Goal: Task Accomplishment & Management: Manage account settings

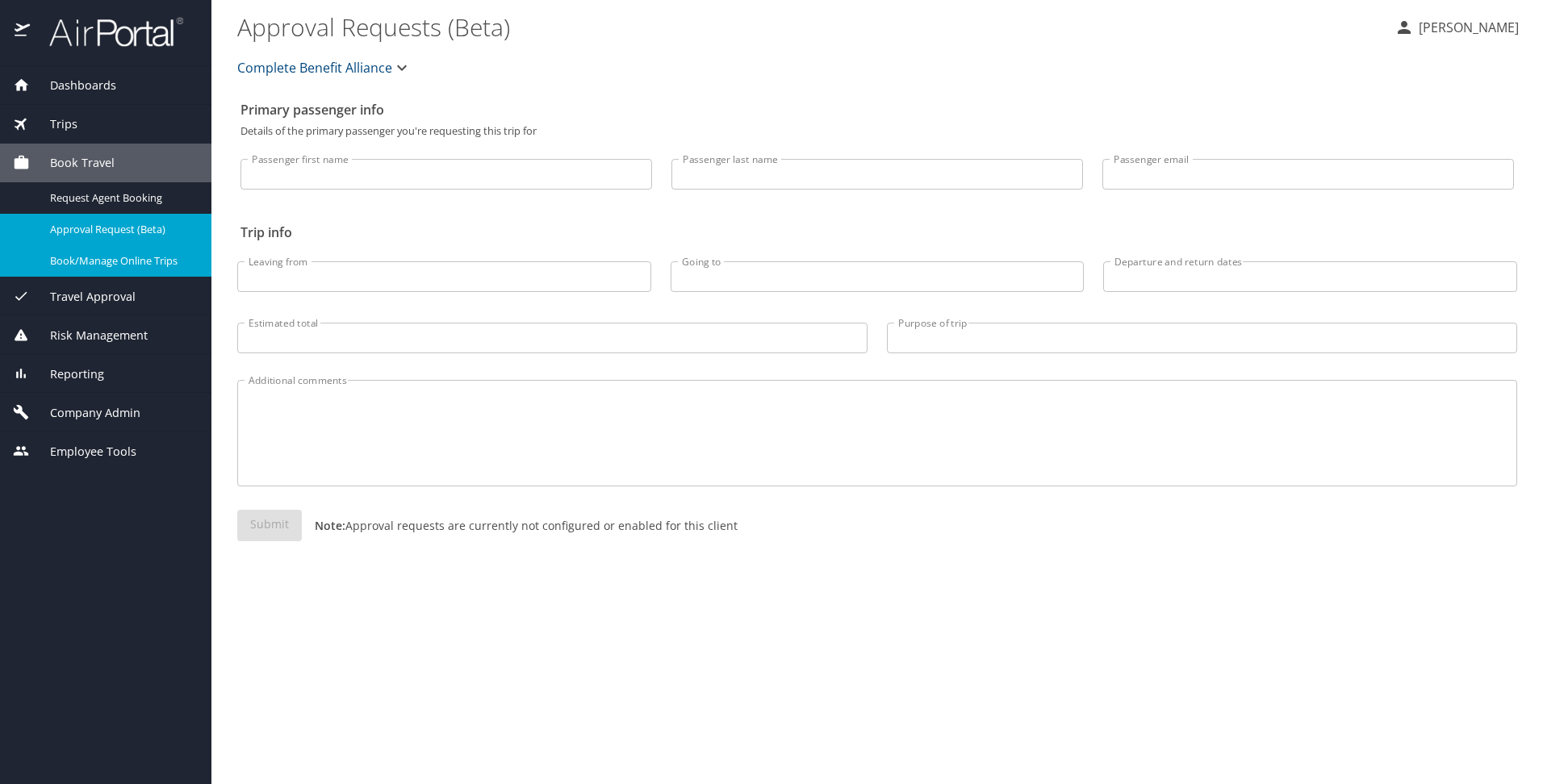
click at [150, 259] on span "Book/Manage Online Trips" at bounding box center [121, 261] width 142 height 15
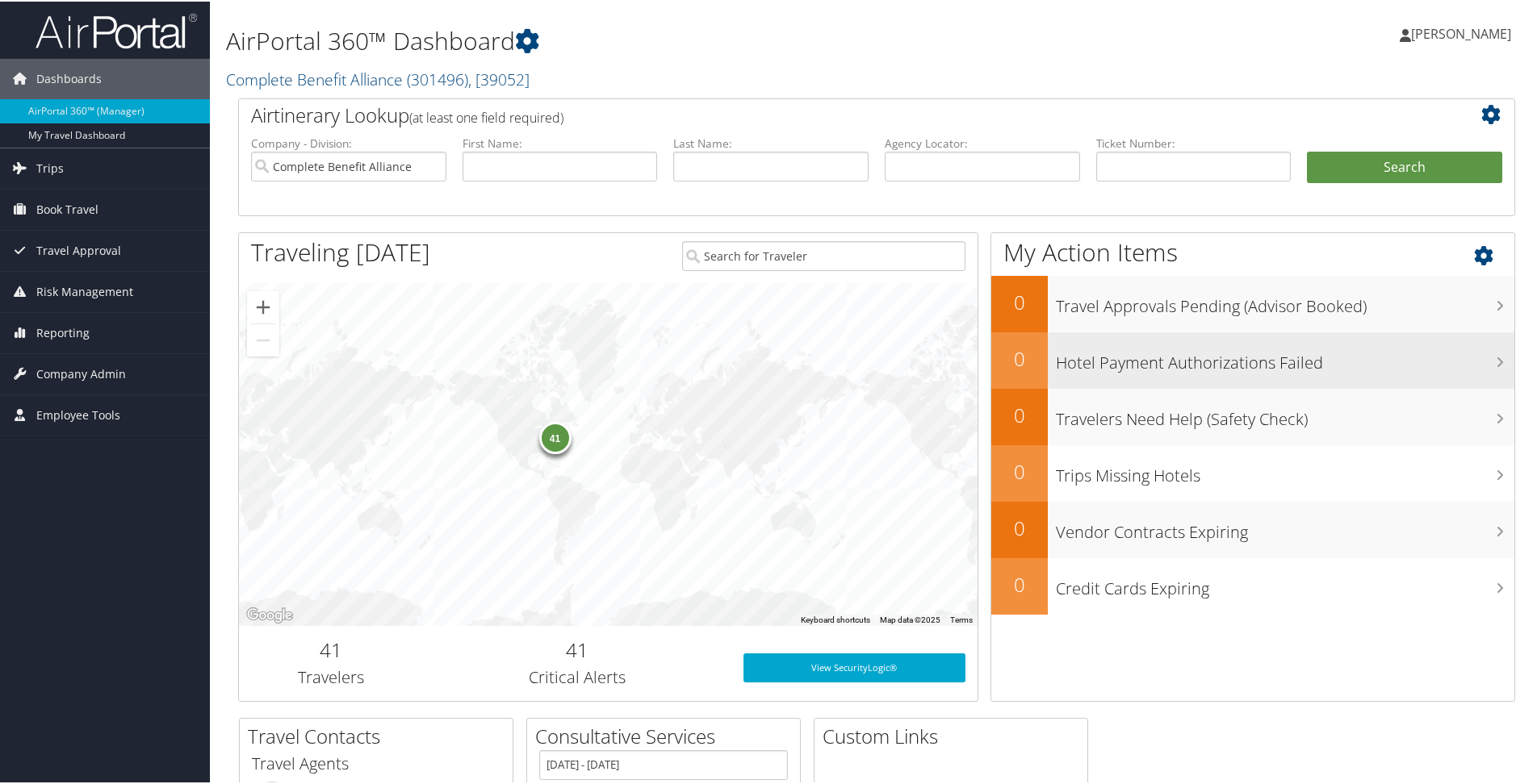
click at [1133, 362] on h3 "Hotel Payment Authorizations Failed" at bounding box center [1285, 357] width 459 height 31
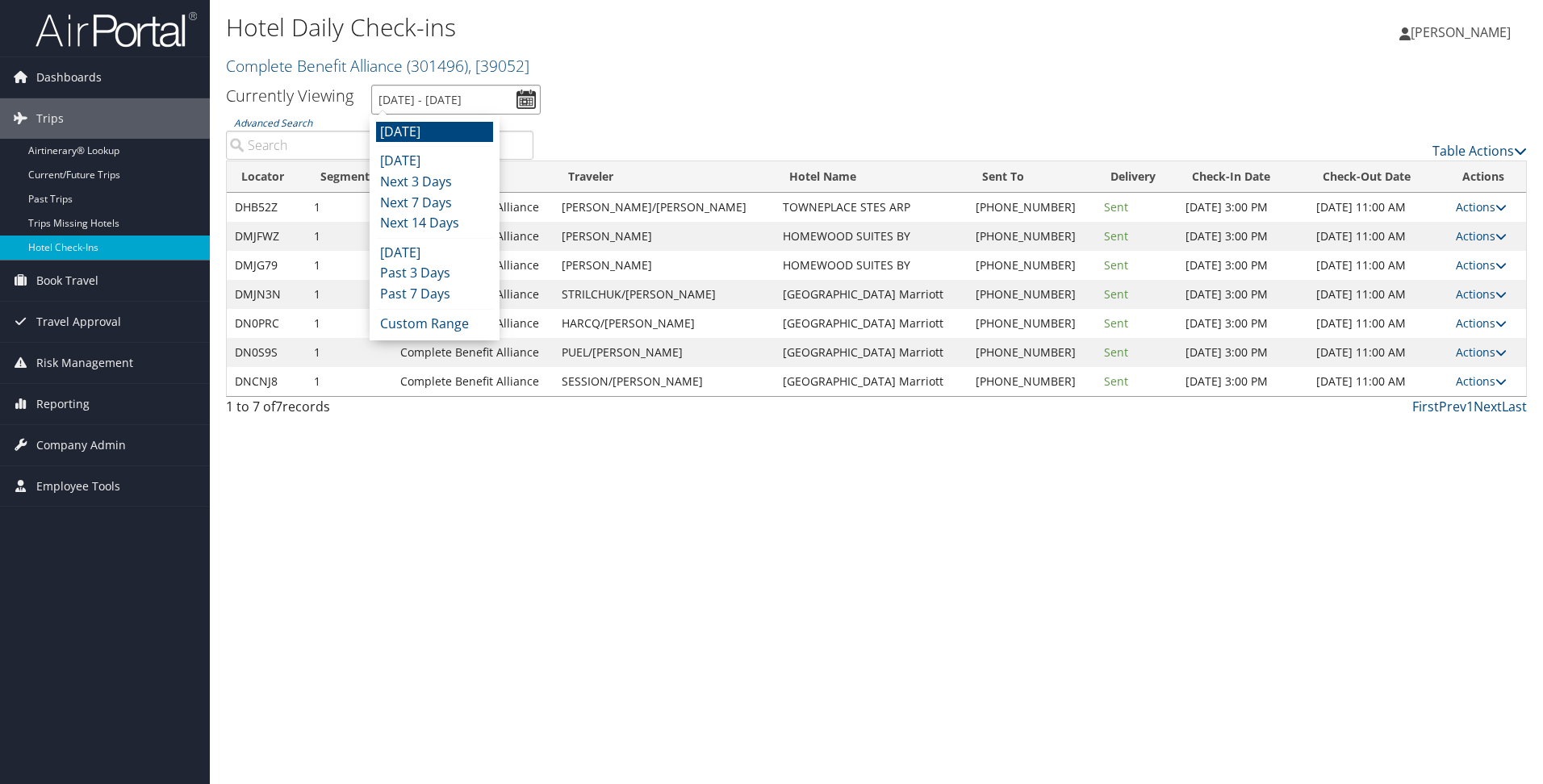
click at [526, 97] on input "10/14/2025 - 10/14/2025" at bounding box center [456, 99] width 169 height 30
click at [425, 217] on li "Next 14 Days" at bounding box center [435, 224] width 117 height 21
type input "10/13/2025 - 10/27/2025"
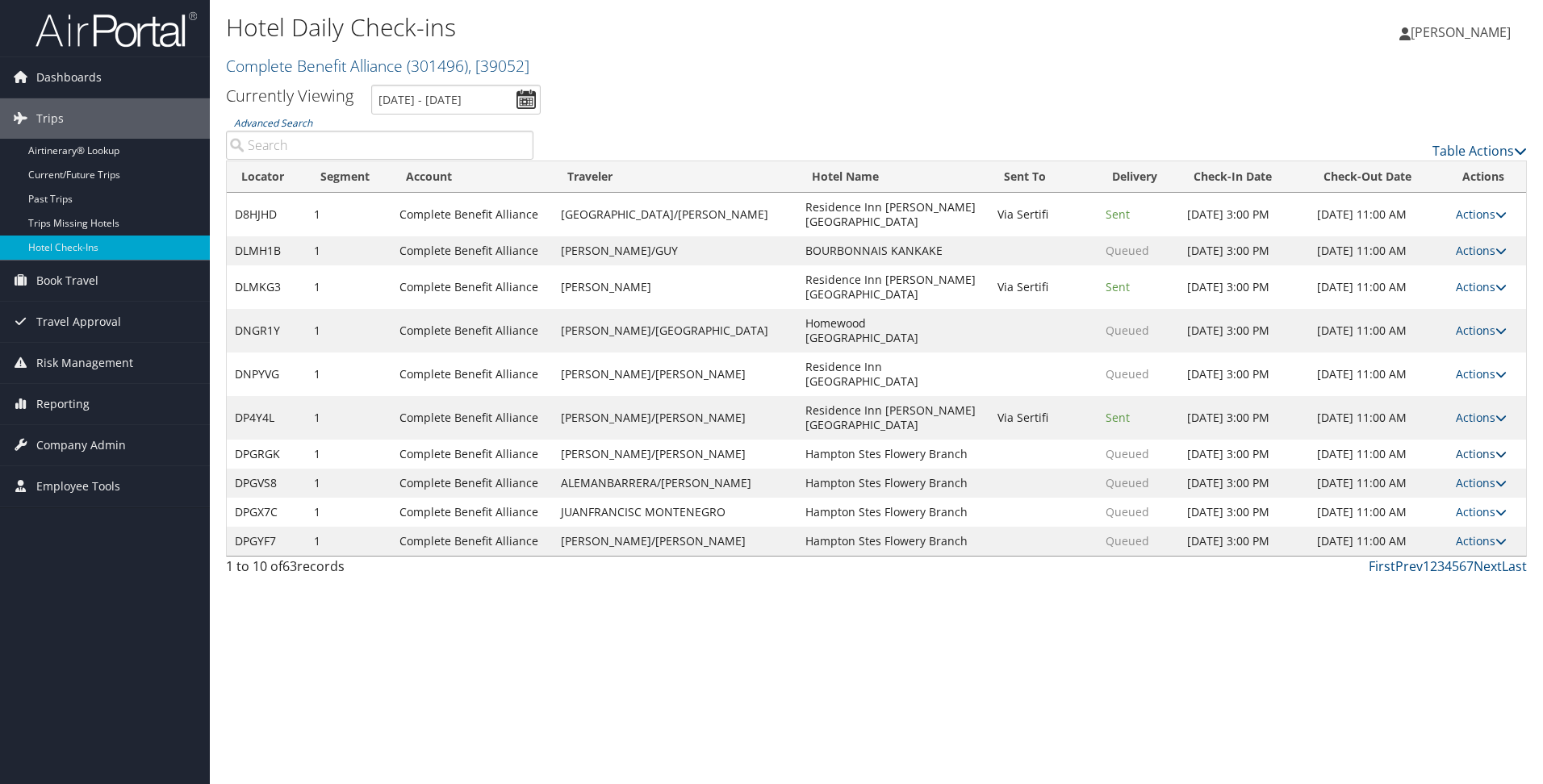
click at [1457, 446] on link "Actions" at bounding box center [1481, 453] width 50 height 15
click at [1419, 405] on link "Resend" at bounding box center [1429, 405] width 138 height 28
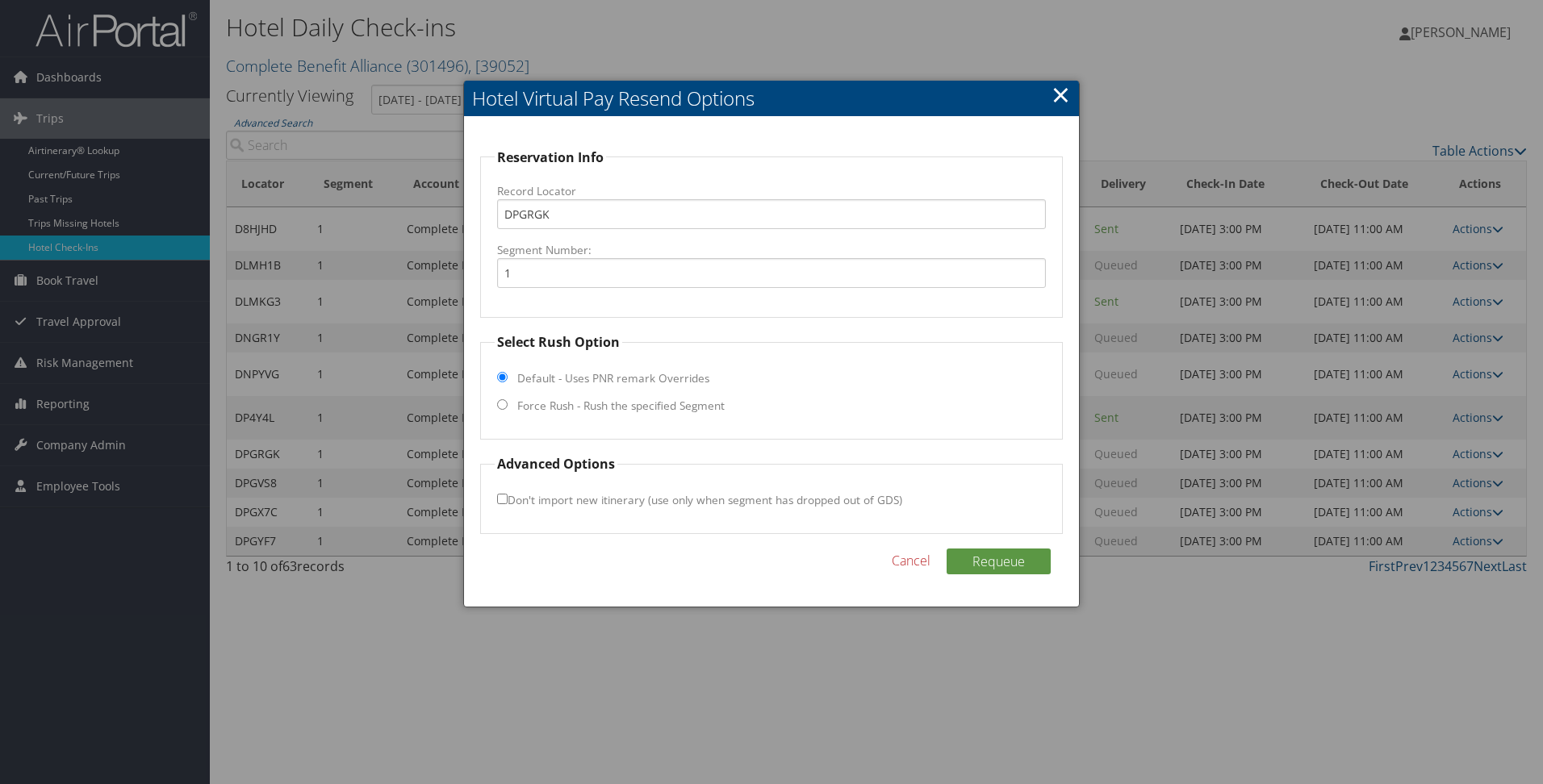
click at [502, 405] on input "Force Rush - Rush the specified Segment" at bounding box center [502, 405] width 11 height 11
radio input "true"
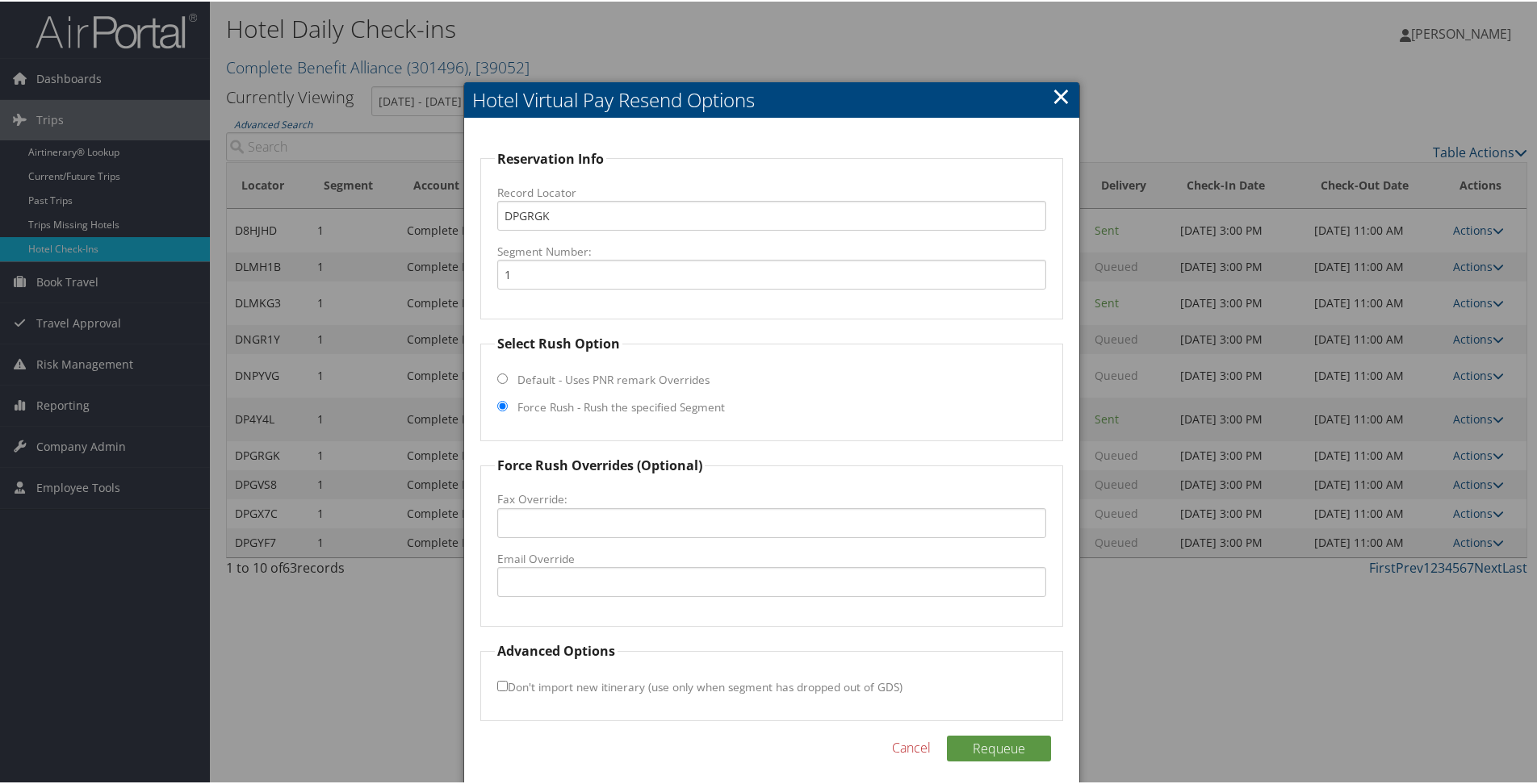
click at [502, 405] on input "Force Rush - Rush the specified Segment" at bounding box center [503, 405] width 11 height 11
click at [499, 379] on input "Default - Uses PNR remark Overrides" at bounding box center [503, 377] width 11 height 11
radio input "true"
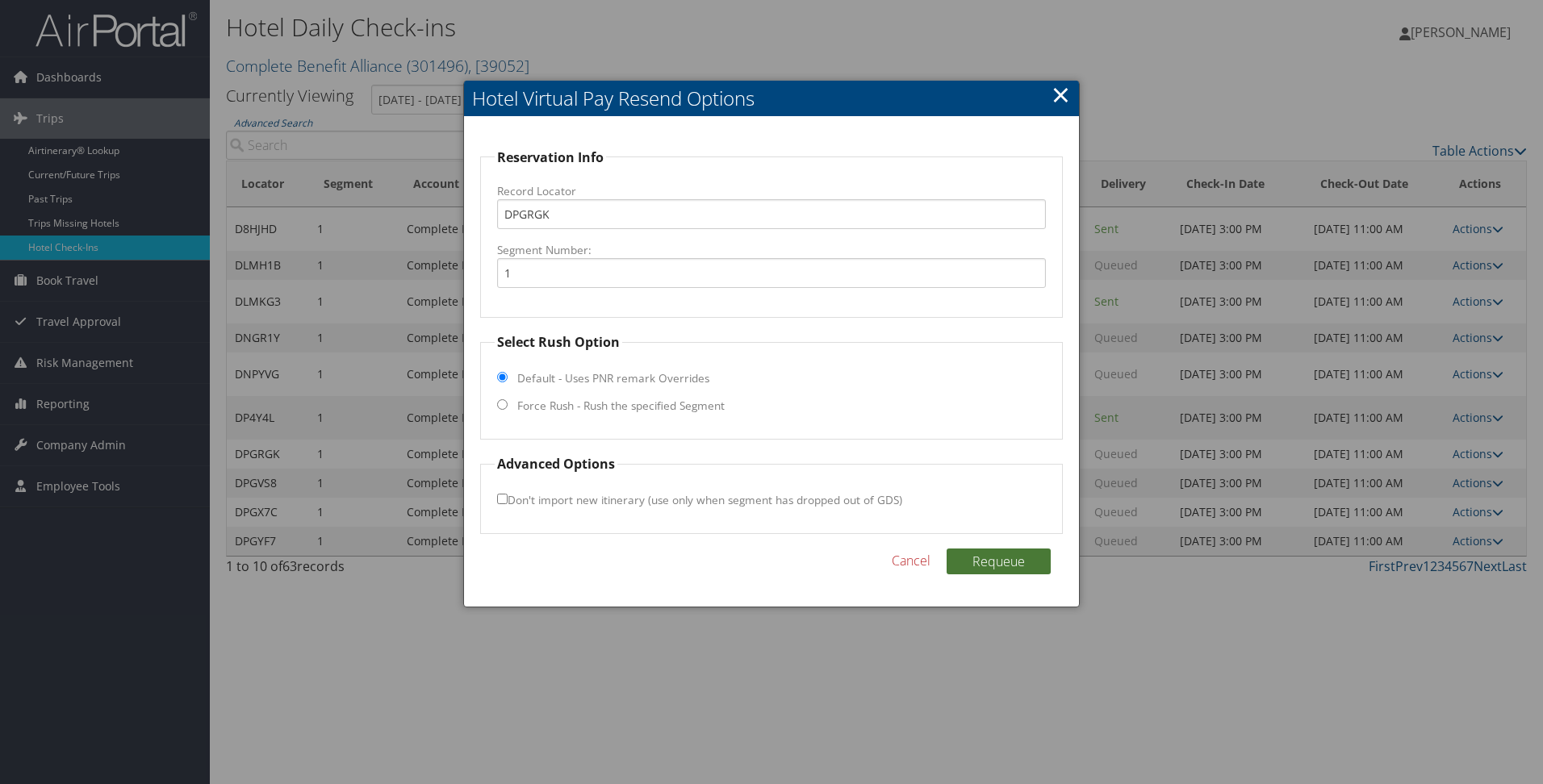
click at [1002, 560] on button "Requeue" at bounding box center [999, 562] width 104 height 26
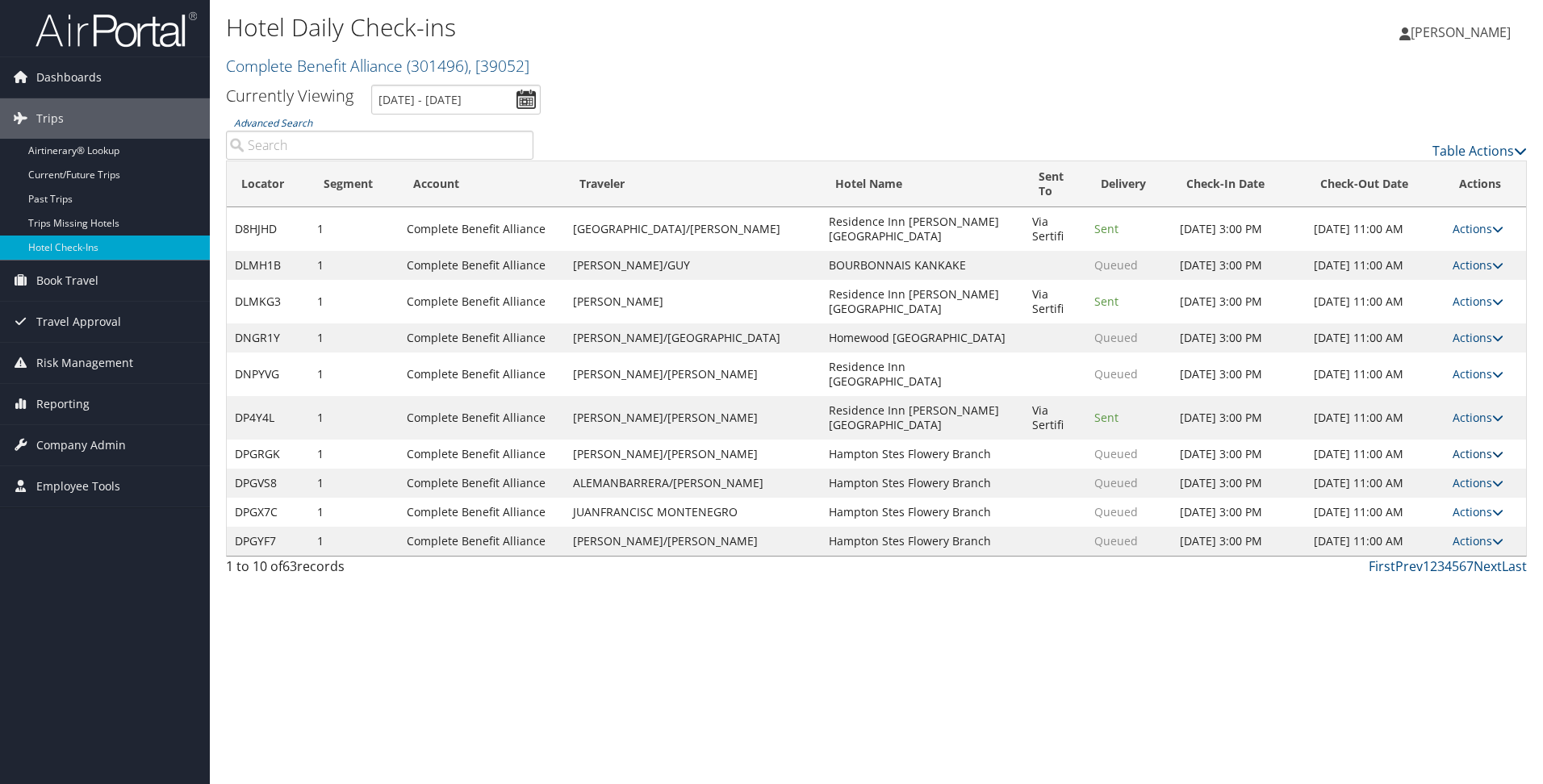
click at [1471, 446] on link "Actions" at bounding box center [1478, 453] width 50 height 15
click at [1413, 467] on link "Resend" at bounding box center [1428, 463] width 138 height 28
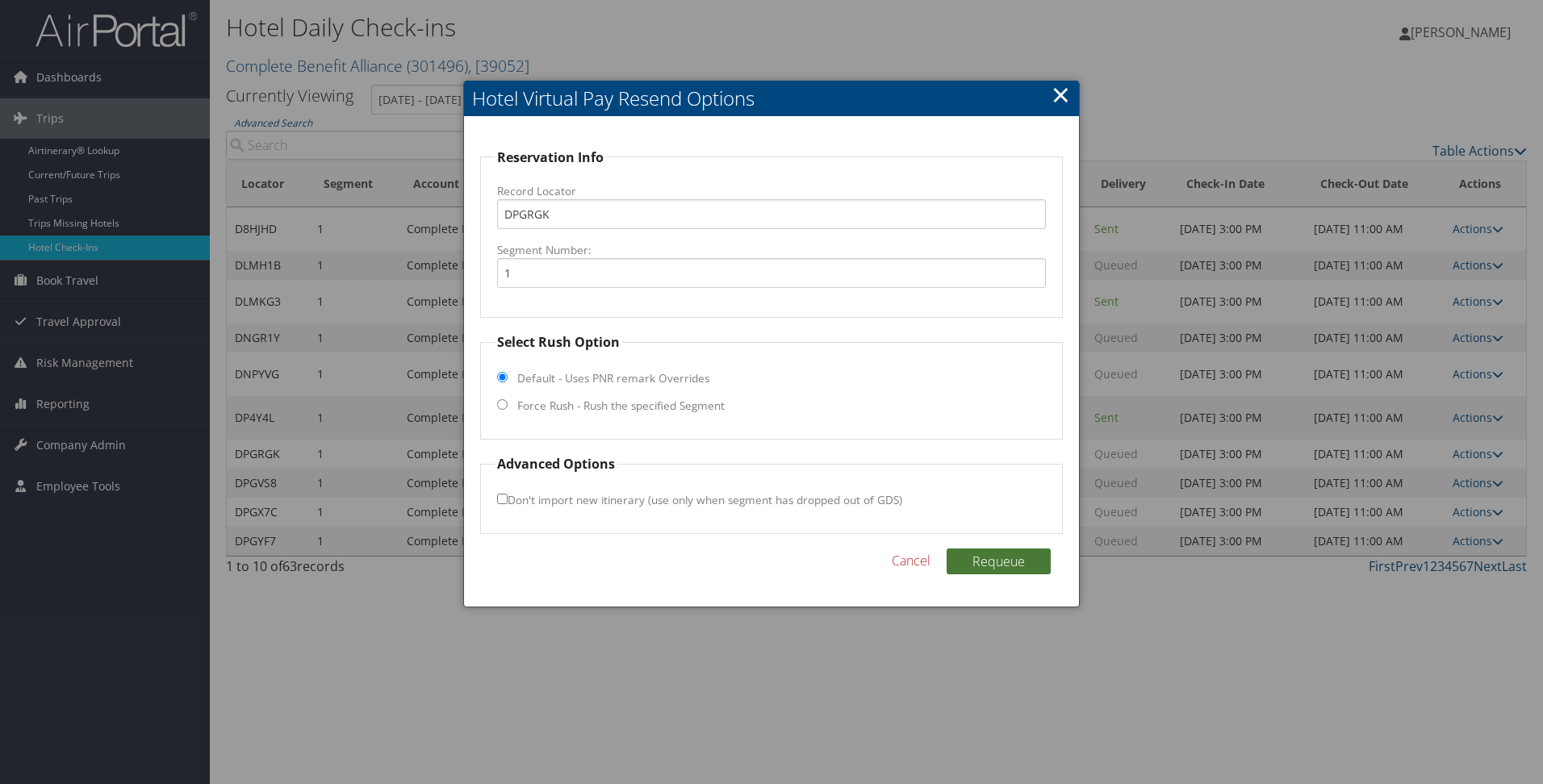
click at [978, 558] on button "Requeue" at bounding box center [999, 562] width 104 height 26
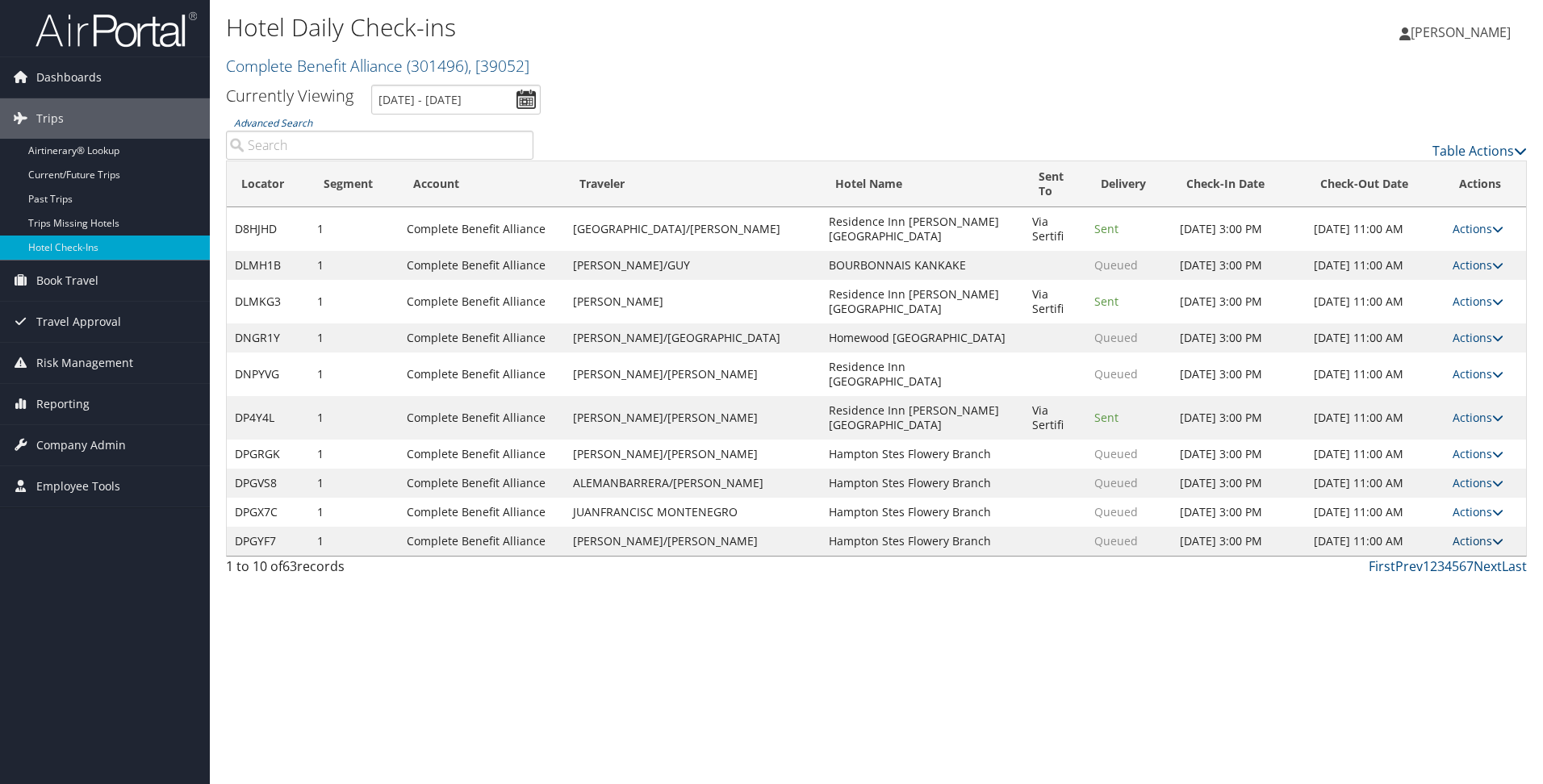
click at [1477, 533] on link "Actions" at bounding box center [1478, 541] width 50 height 15
click at [1416, 545] on link "Resend" at bounding box center [1428, 550] width 138 height 28
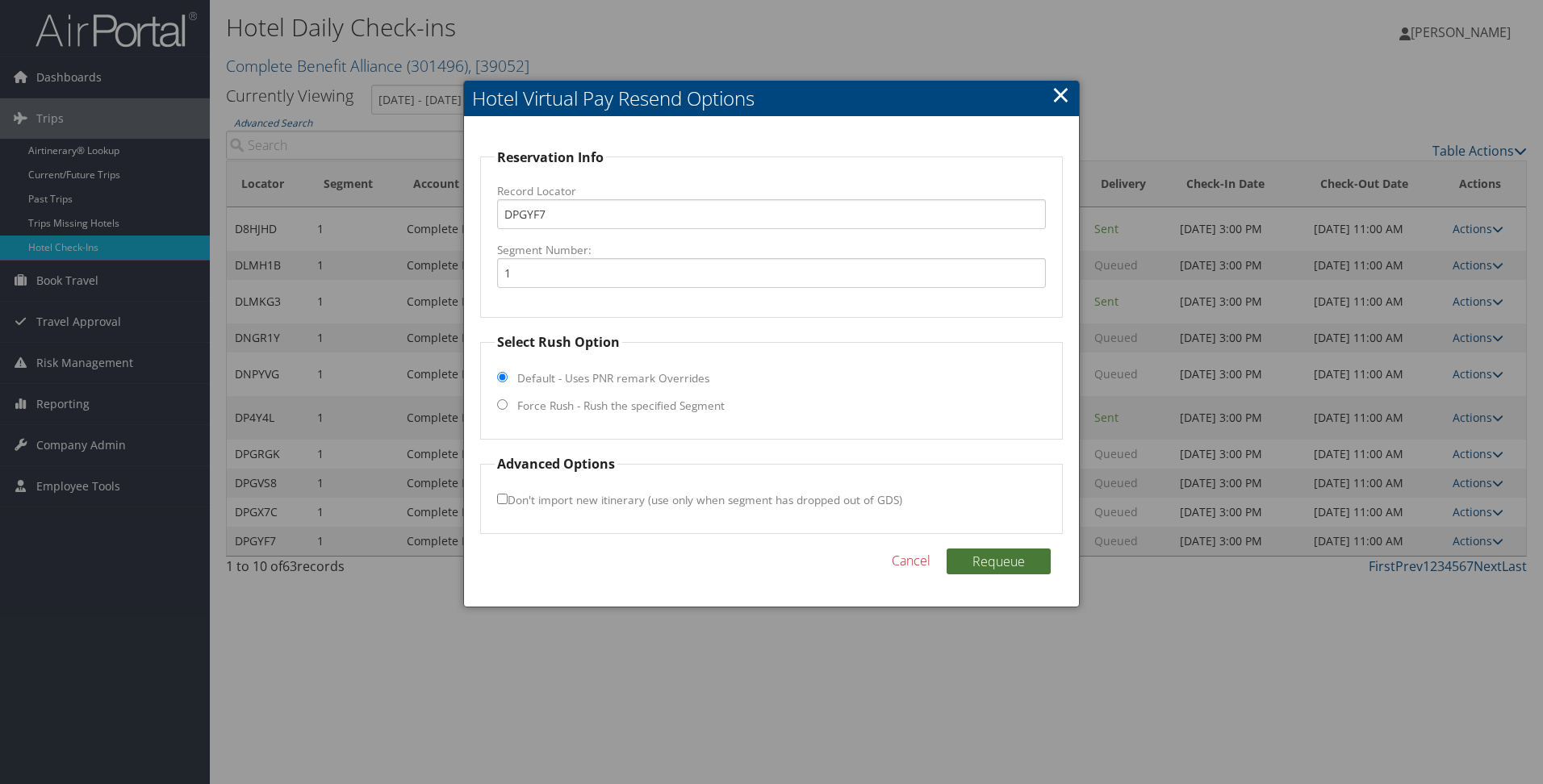
click at [1013, 568] on button "Requeue" at bounding box center [999, 562] width 104 height 26
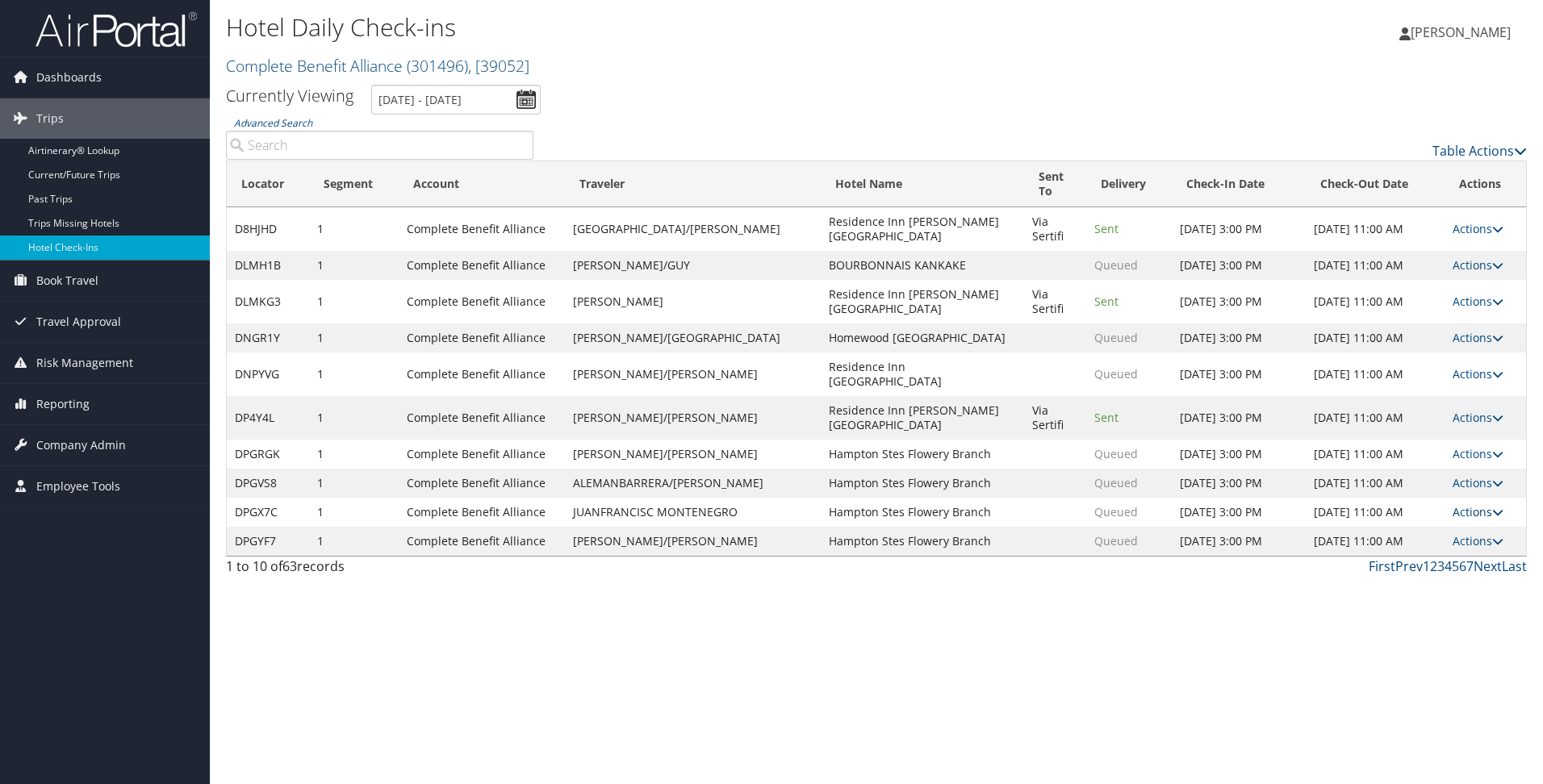
click at [1462, 505] on link "Actions" at bounding box center [1478, 512] width 50 height 15
click at [1115, 666] on div "Hotel Daily Check-ins Complete Benefit Alliance ( 301496 ) , [ 39052 ] Complete…" at bounding box center [877, 392] width 1334 height 784
click at [1478, 558] on link "Next" at bounding box center [1488, 567] width 28 height 18
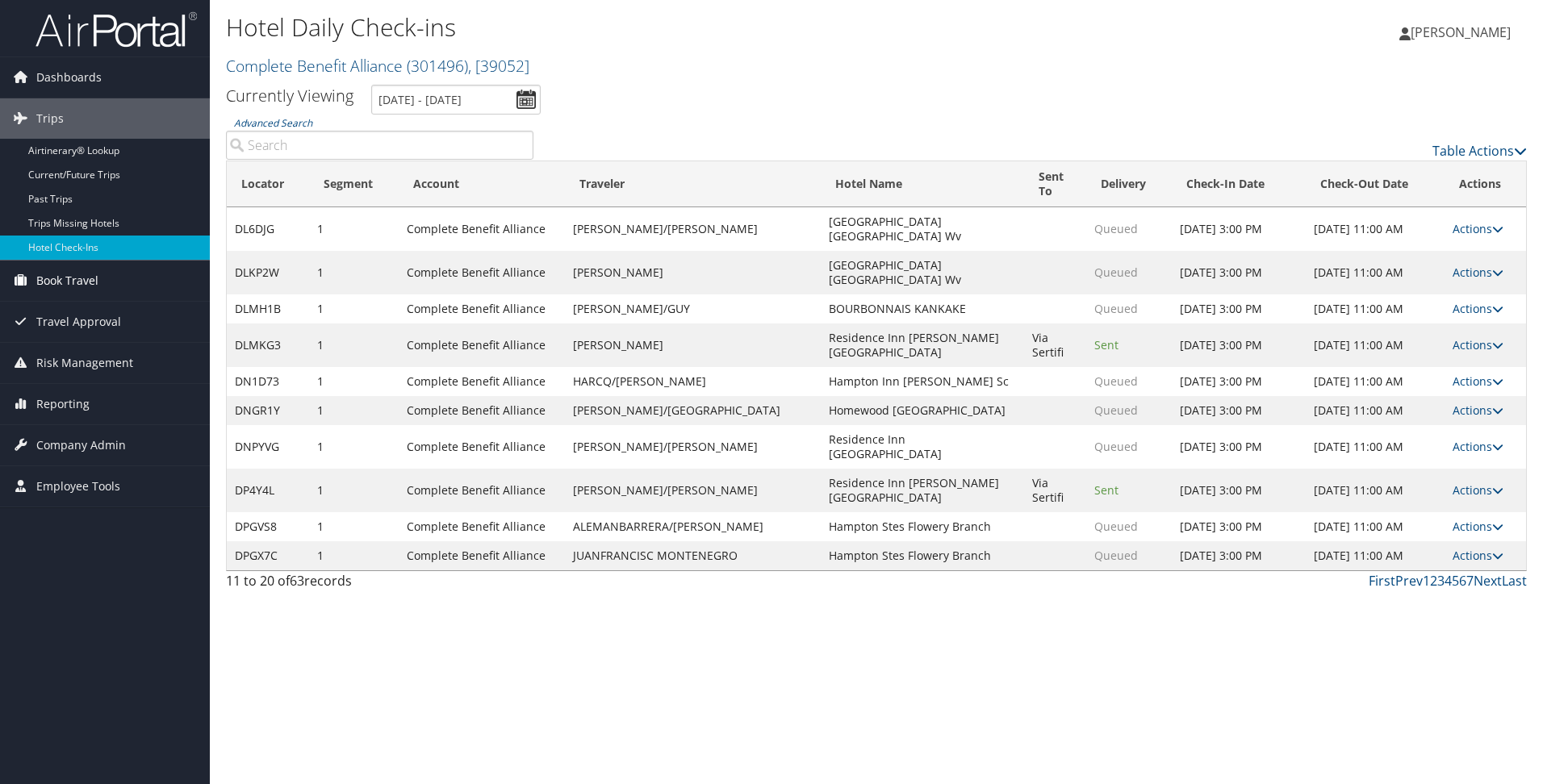
click at [71, 274] on span "Book Travel" at bounding box center [68, 281] width 62 height 41
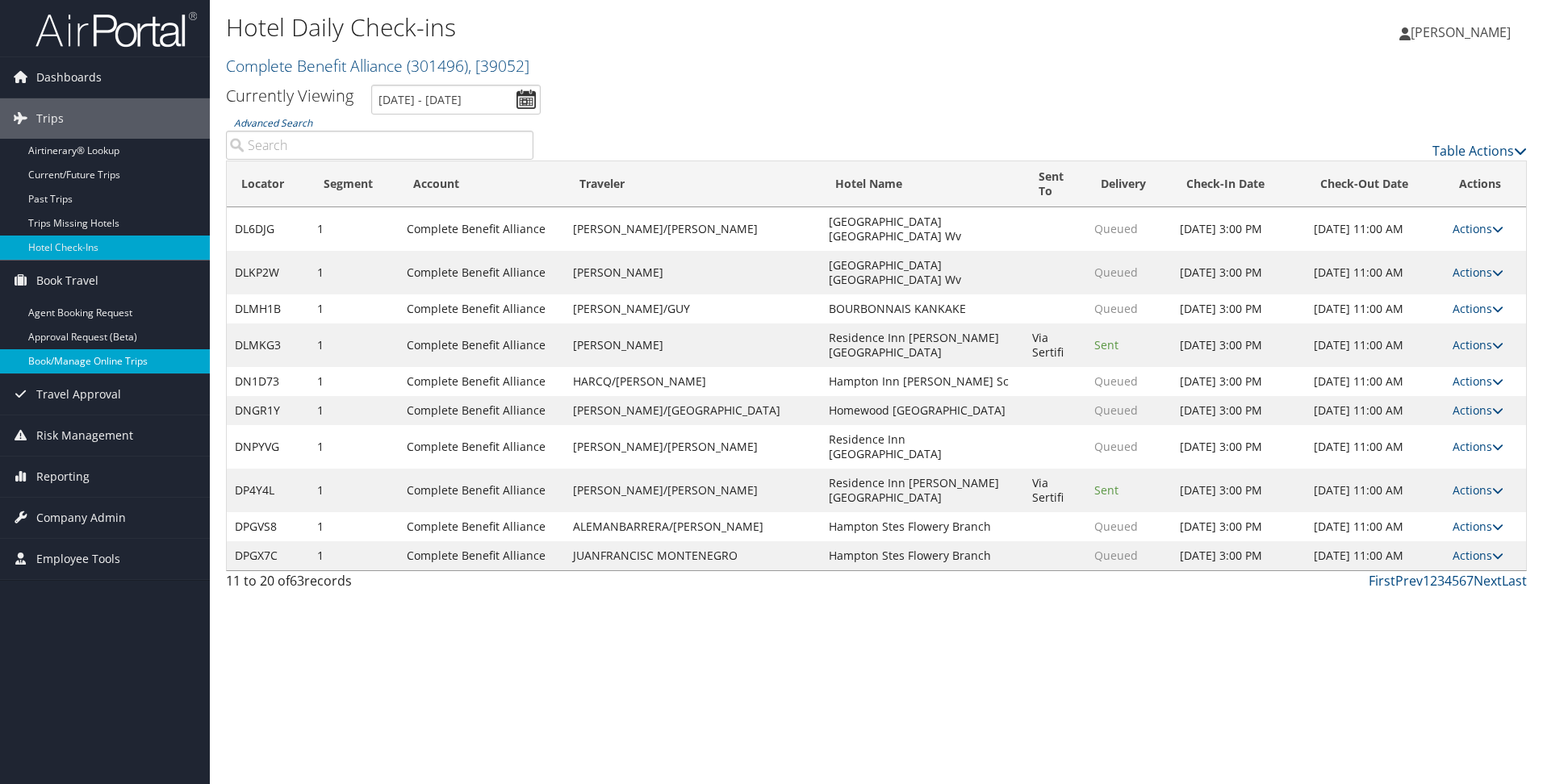
click at [74, 362] on link "Book/Manage Online Trips" at bounding box center [105, 361] width 210 height 24
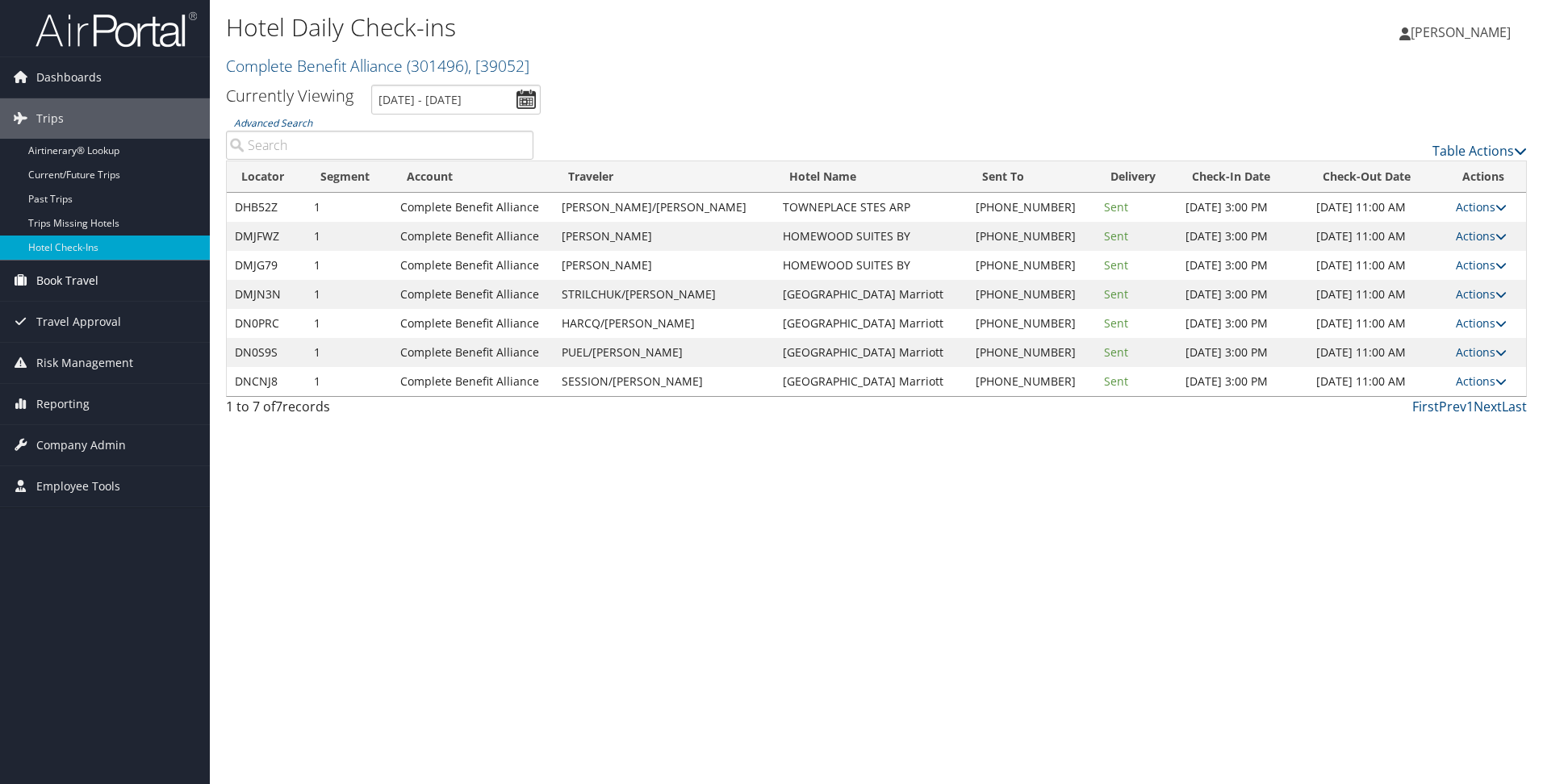
click at [68, 275] on span "Book Travel" at bounding box center [68, 281] width 62 height 41
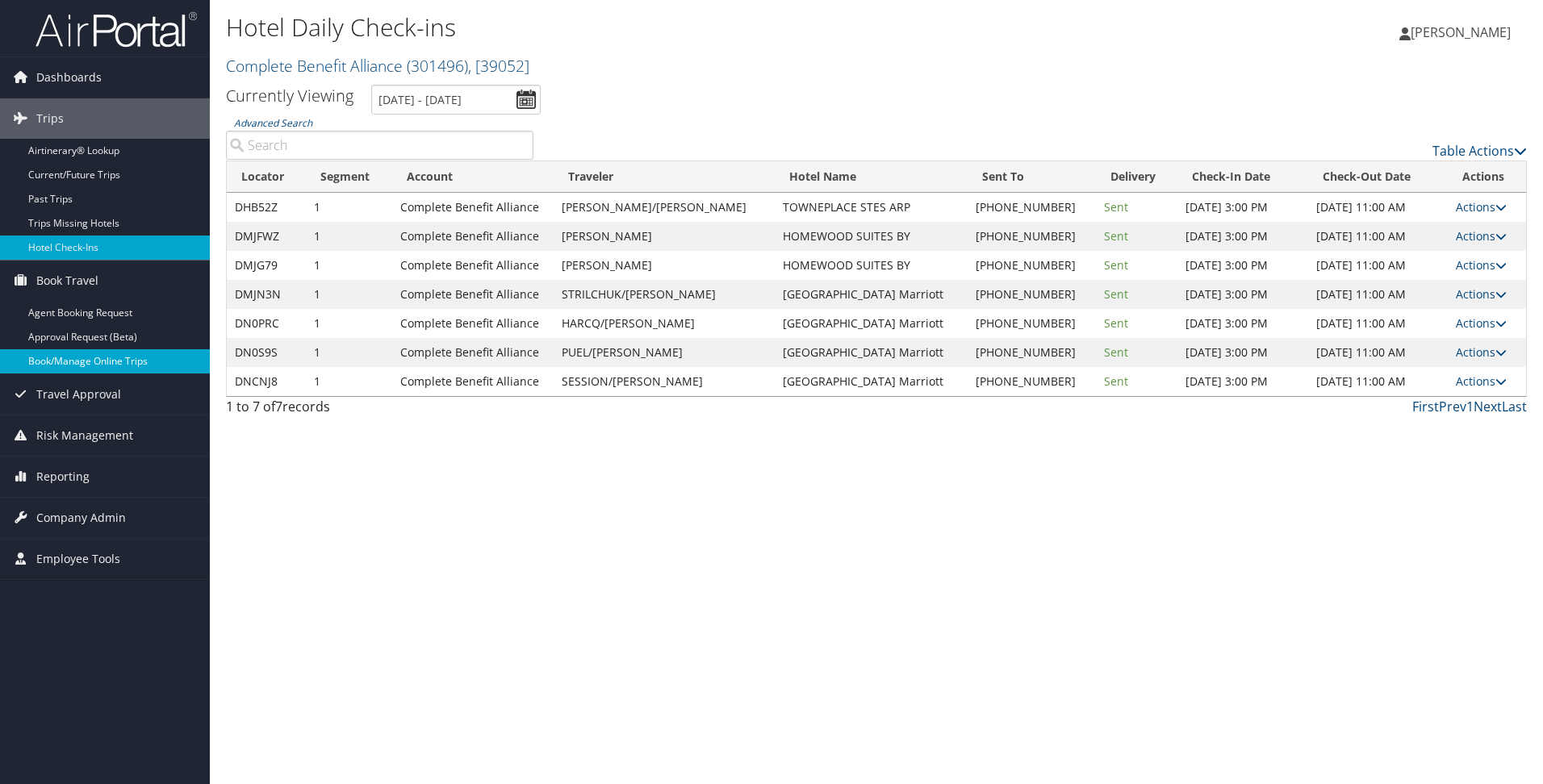
click at [89, 356] on link "Book/Manage Online Trips" at bounding box center [105, 361] width 210 height 24
